Goal: Transaction & Acquisition: Subscribe to service/newsletter

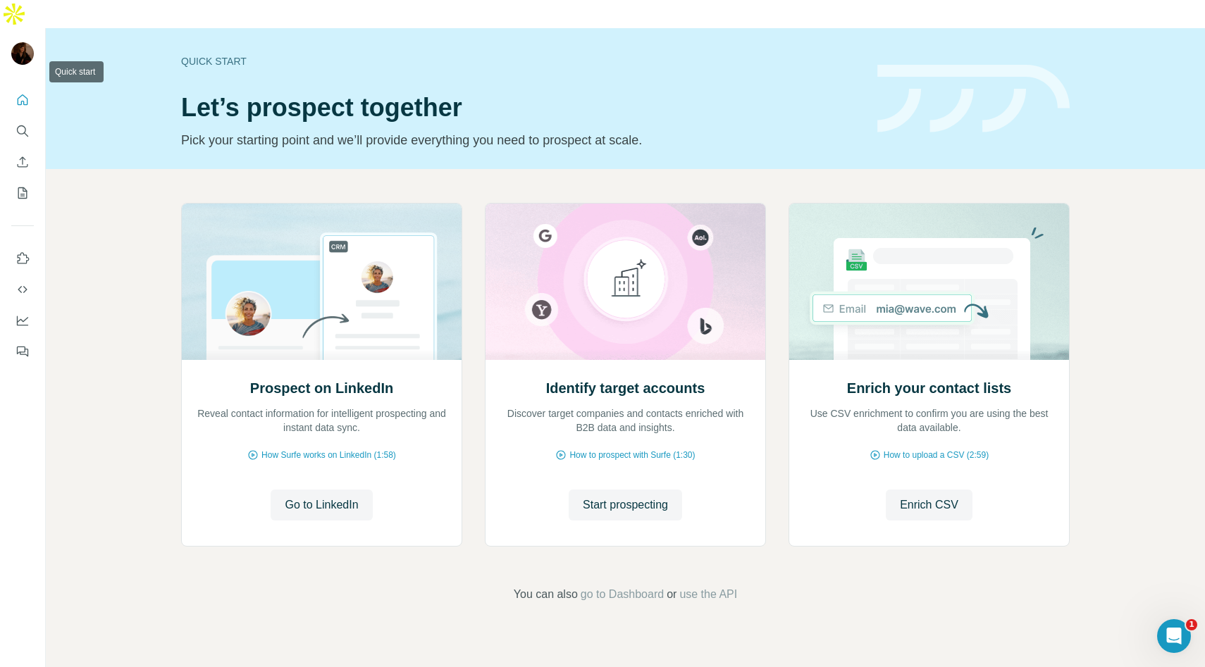
click at [17, 93] on icon "Quick start" at bounding box center [23, 100] width 14 height 14
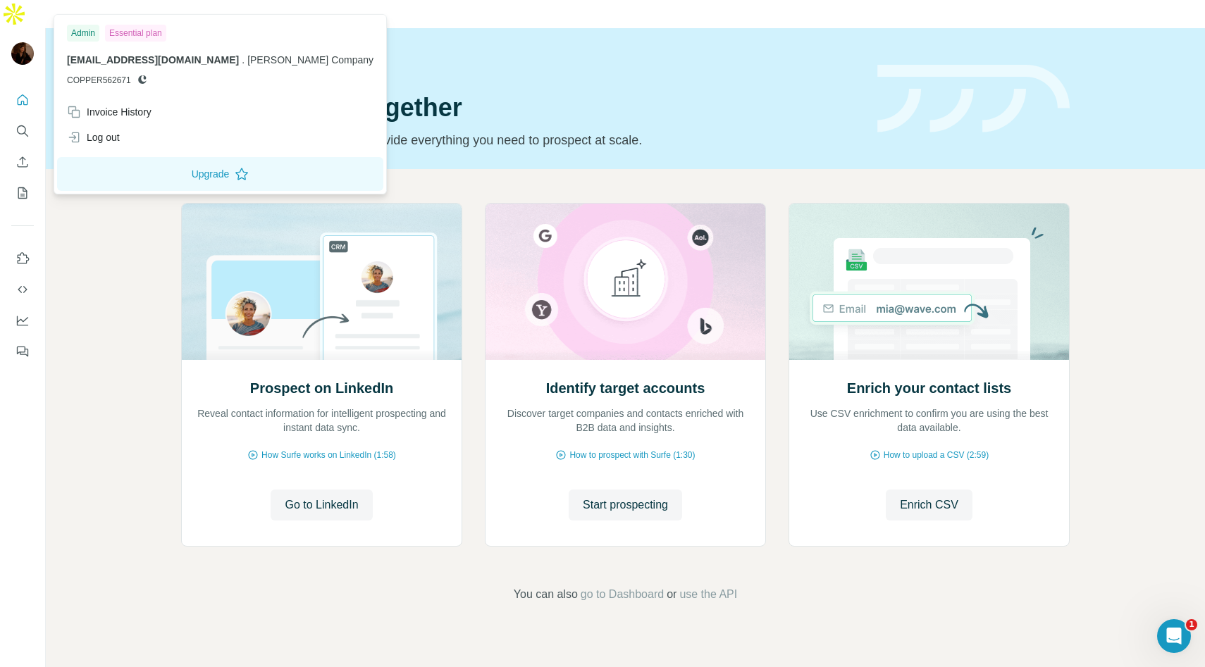
click at [18, 42] on div at bounding box center [22, 54] width 23 height 25
click at [151, 36] on div "Essential plan" at bounding box center [135, 33] width 61 height 17
click at [168, 170] on button "Upgrade" at bounding box center [220, 174] width 326 height 34
